Goal: Navigation & Orientation: Find specific page/section

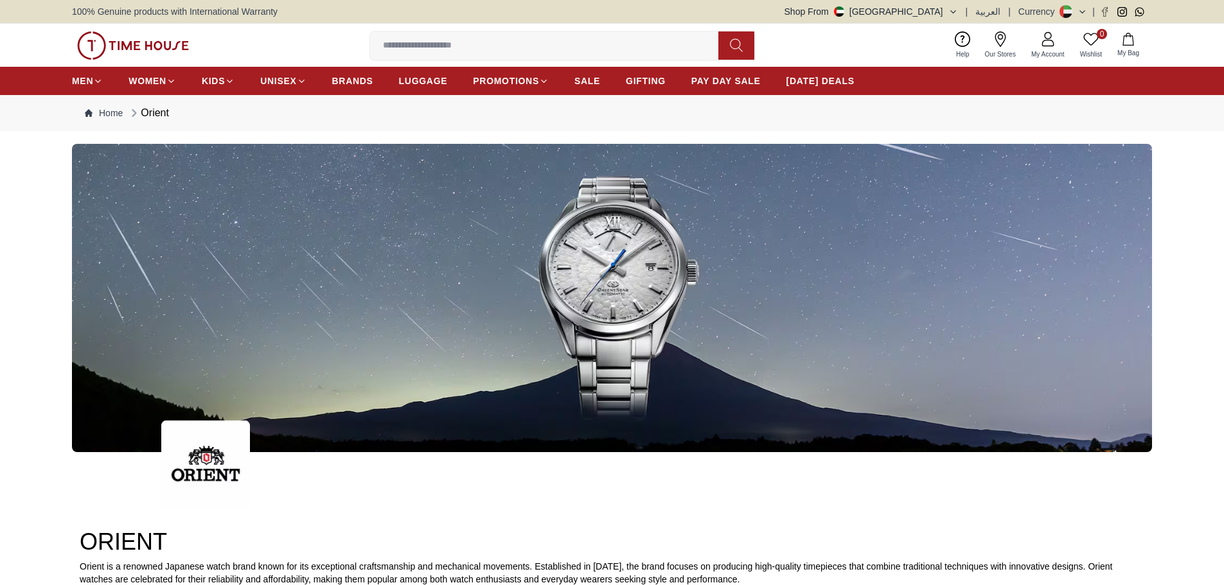
click at [1003, 37] on icon at bounding box center [1000, 38] width 15 height 15
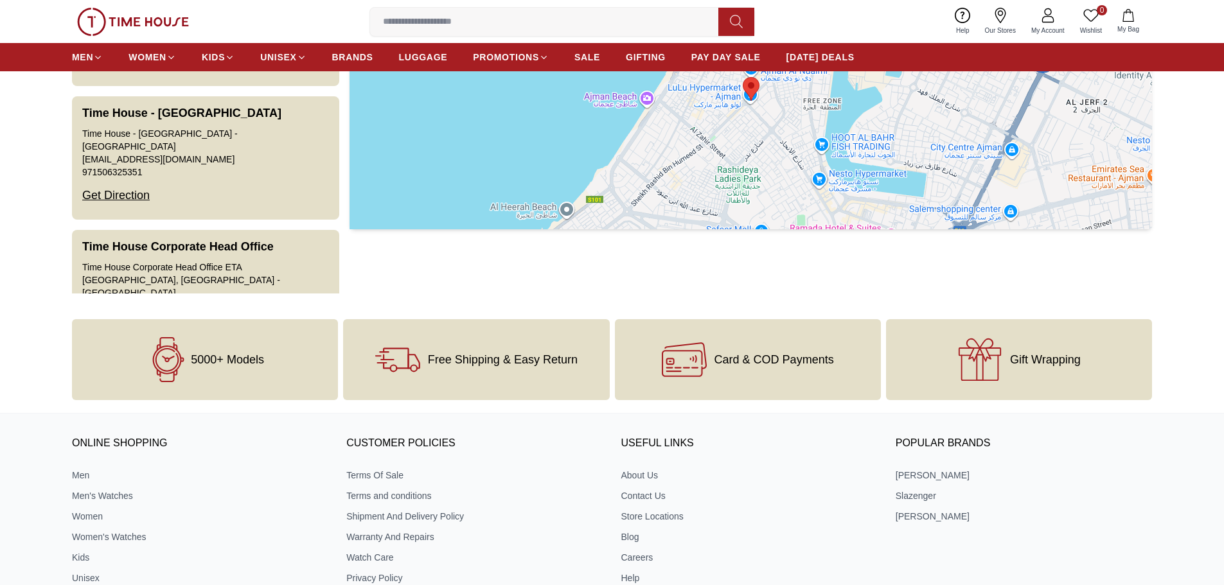
scroll to position [321, 0]
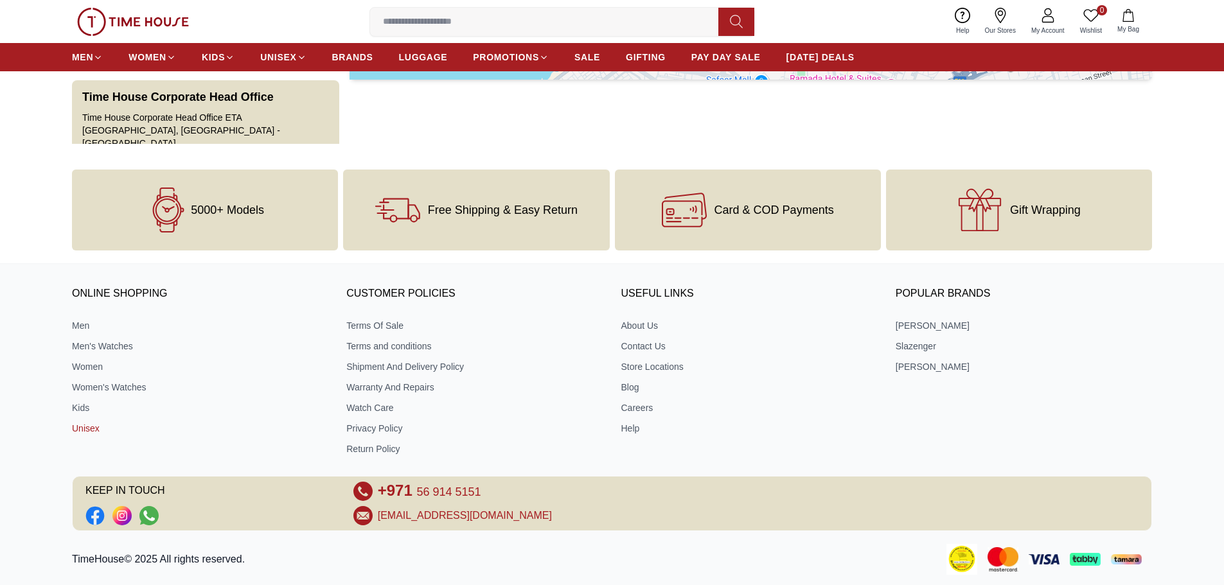
click at [82, 424] on link "Unisex" at bounding box center [200, 428] width 256 height 13
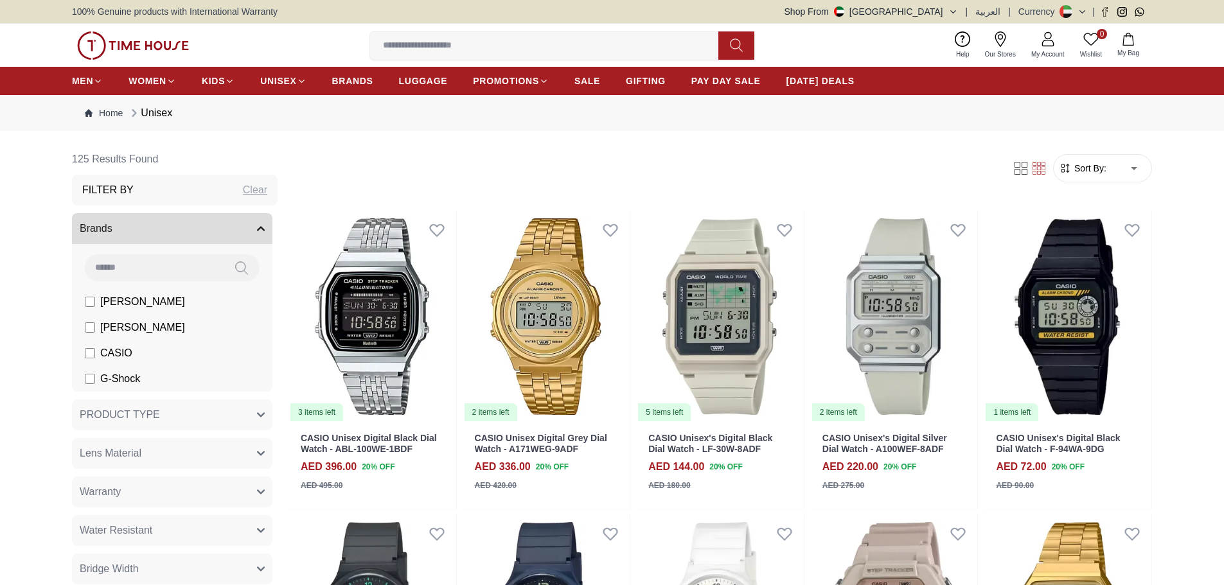
click at [138, 226] on button "Brands" at bounding box center [172, 228] width 201 height 31
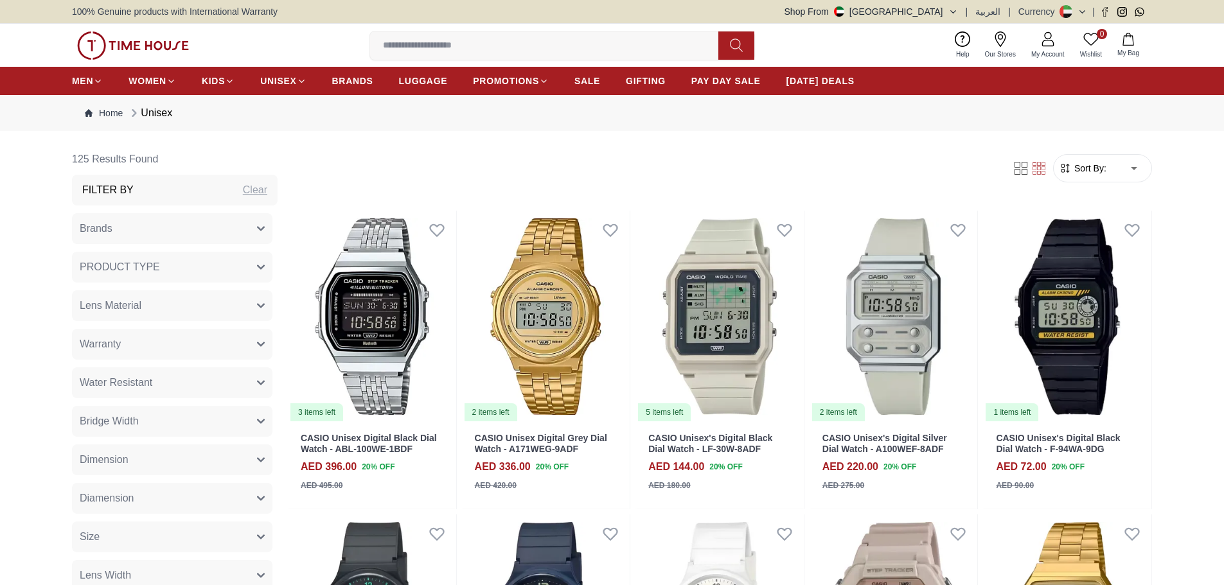
click at [136, 229] on button "Brands" at bounding box center [172, 228] width 201 height 31
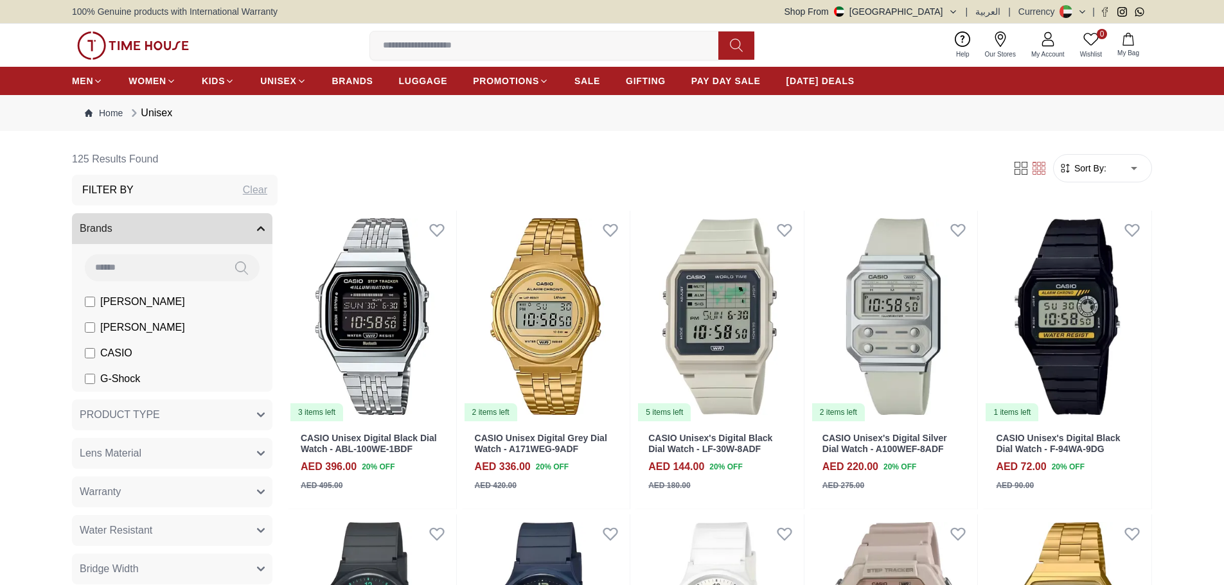
click at [127, 264] on input at bounding box center [154, 267] width 139 height 26
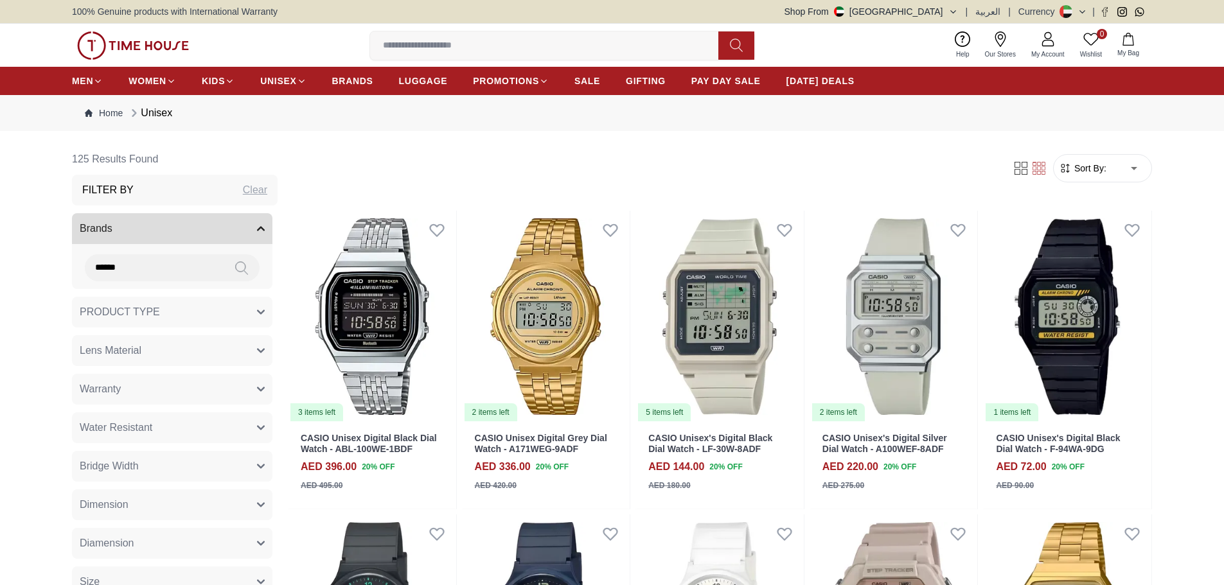
type input "******"
click at [235, 269] on icon at bounding box center [241, 268] width 12 height 13
click at [136, 267] on input "******" at bounding box center [154, 267] width 139 height 26
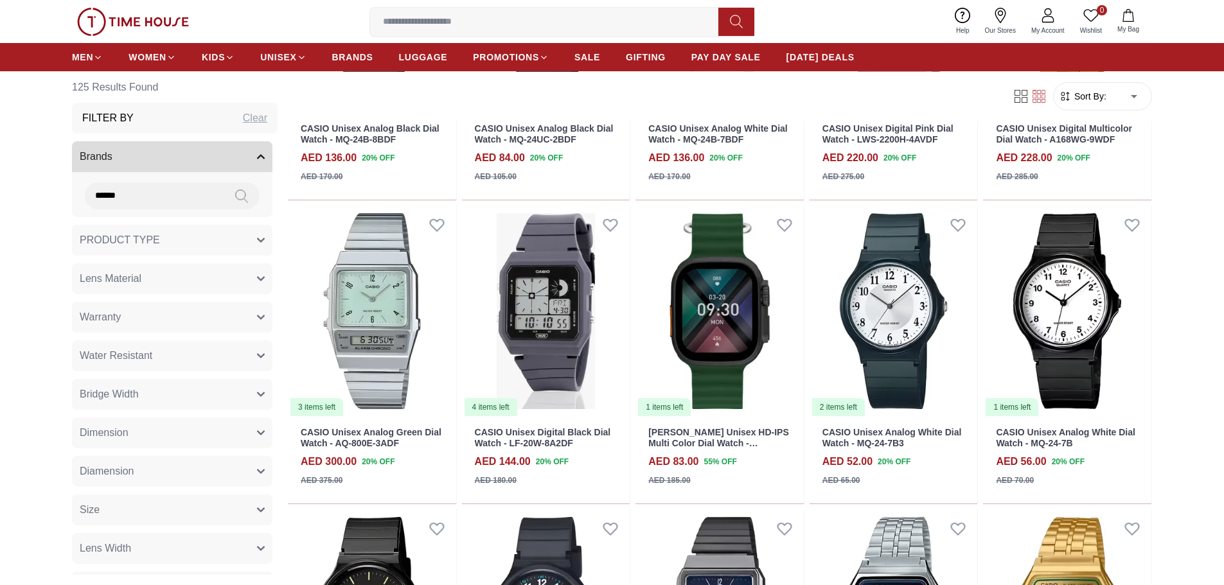
scroll to position [621, 0]
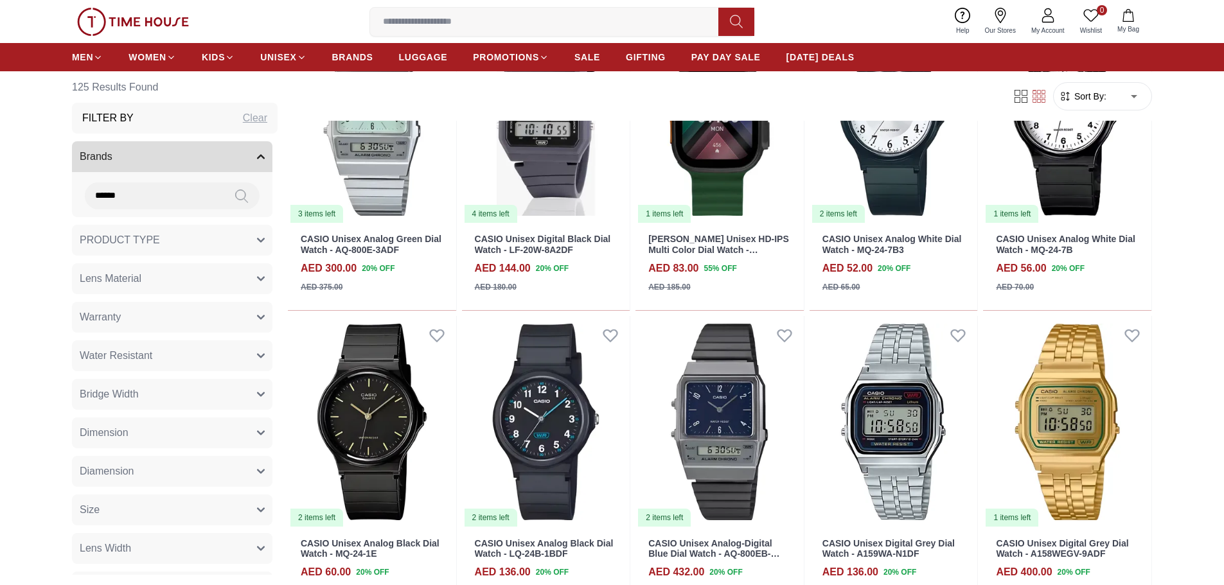
scroll to position [907, 0]
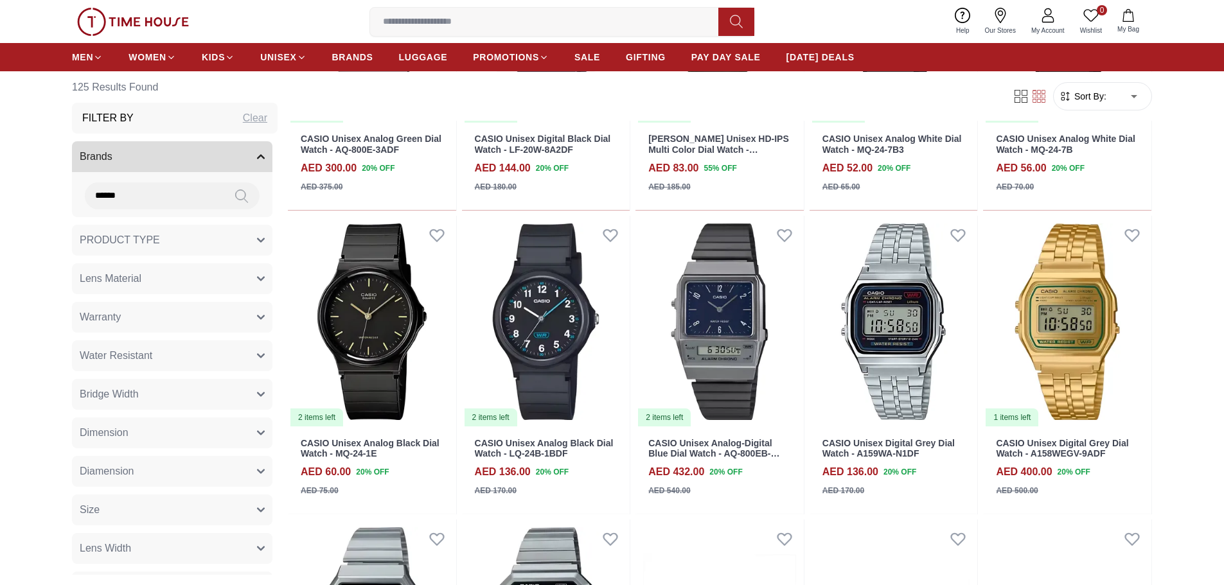
click at [235, 194] on icon at bounding box center [241, 196] width 13 height 15
click at [182, 242] on button "PRODUCT TYPE" at bounding box center [172, 240] width 201 height 31
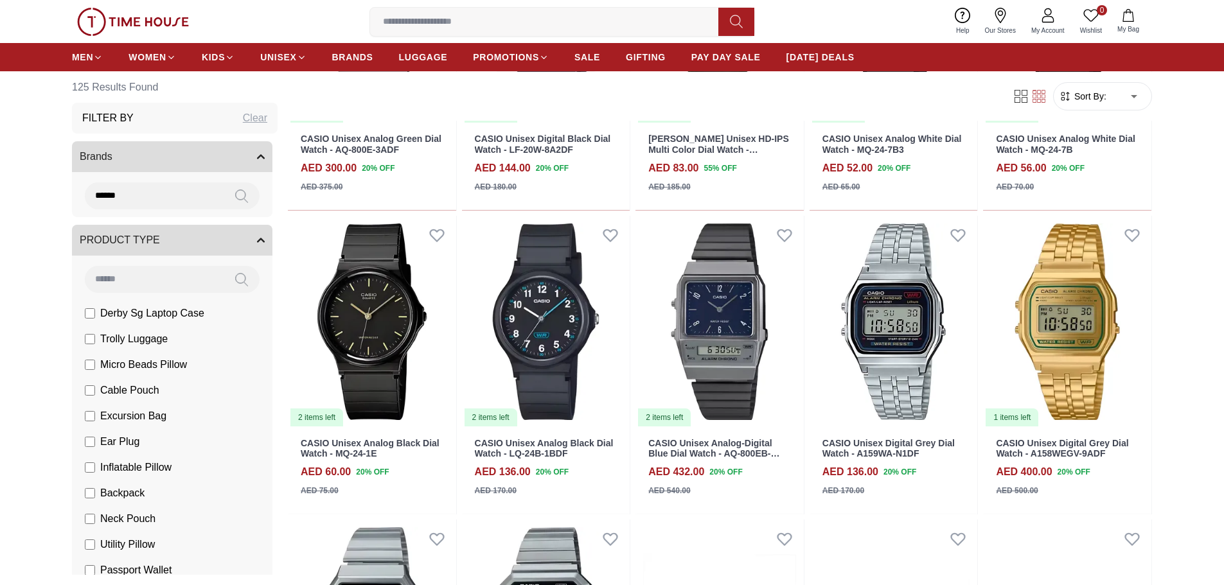
click at [182, 242] on button "PRODUCT TYPE" at bounding box center [172, 240] width 201 height 31
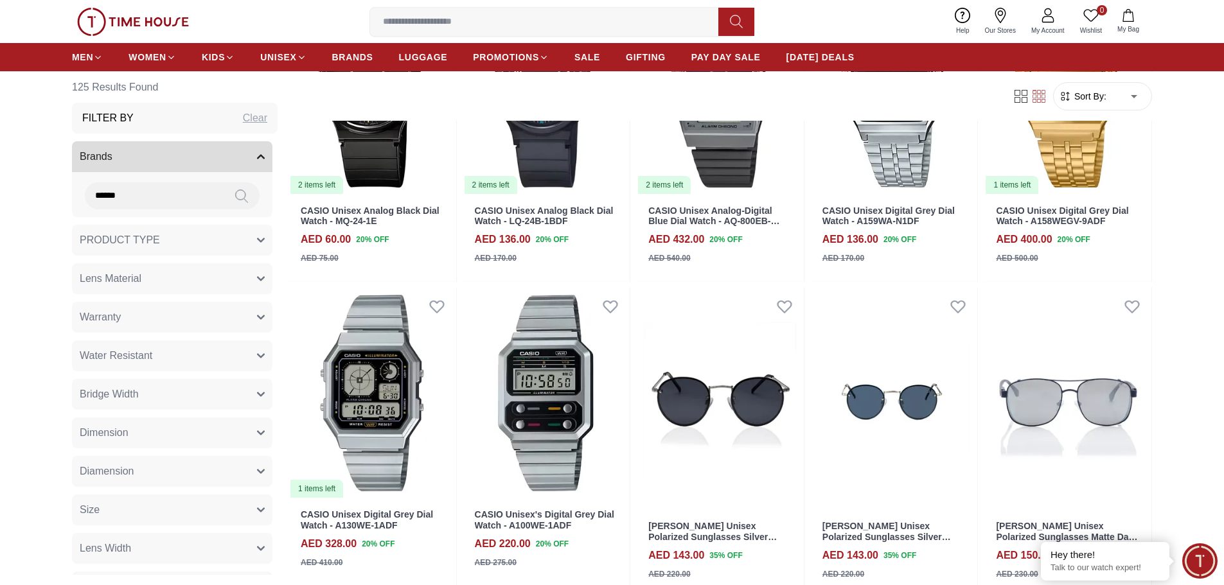
scroll to position [1135, 0]
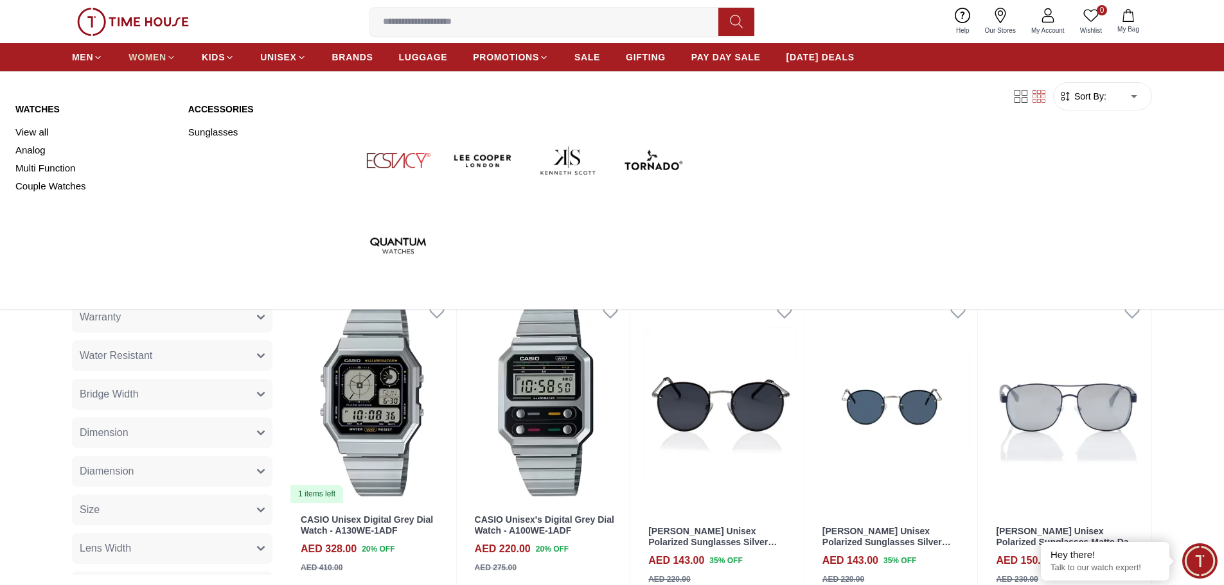
click at [142, 55] on span "WOMEN" at bounding box center [148, 57] width 38 height 13
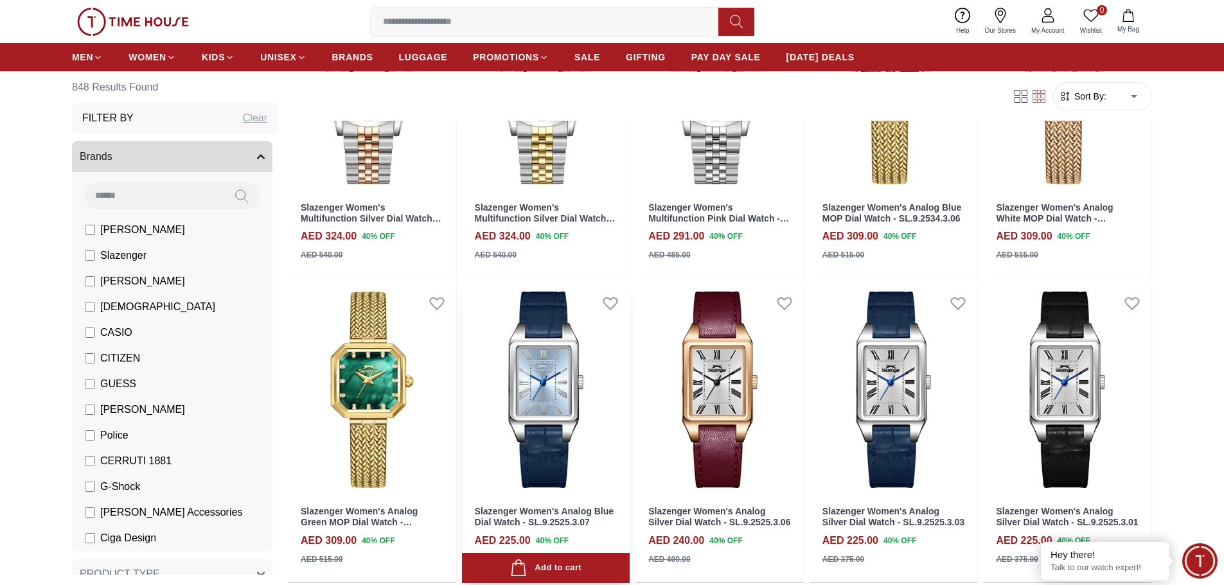
scroll to position [257, 0]
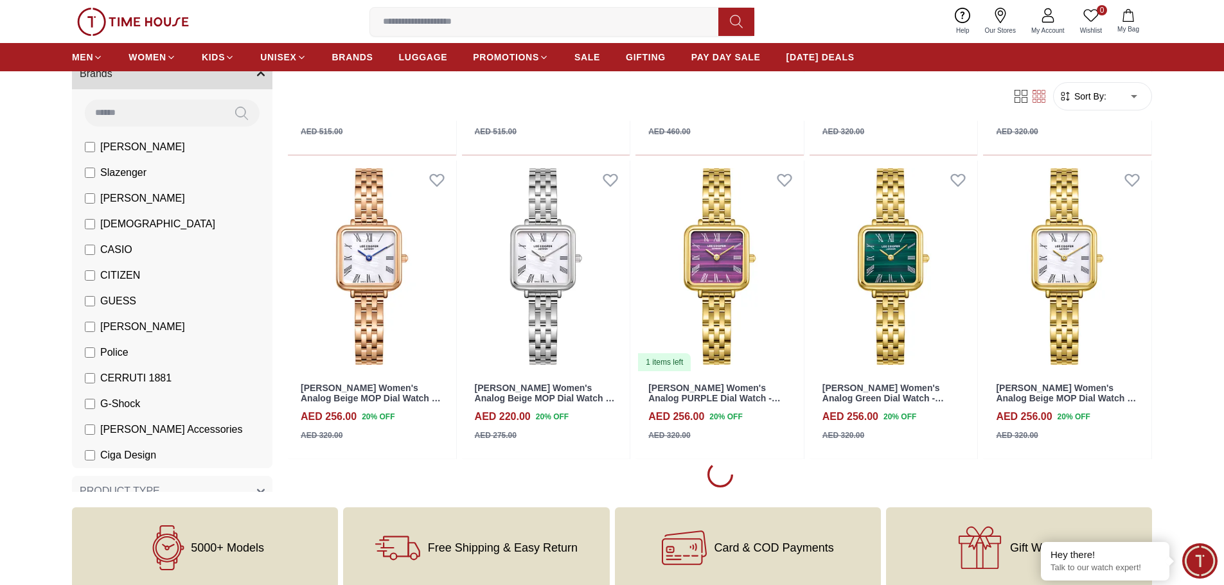
scroll to position [1157, 0]
